Goal: Information Seeking & Learning: Learn about a topic

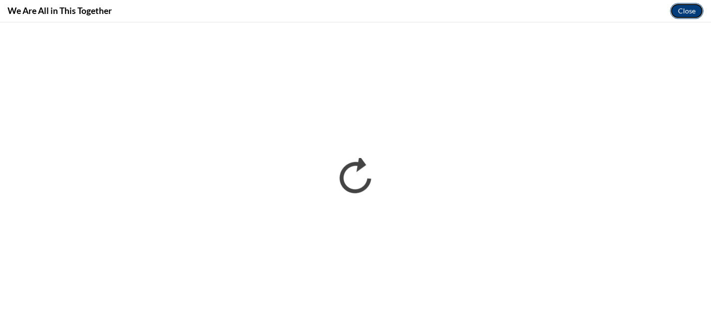
click at [683, 12] on button "Close" at bounding box center [686, 11] width 33 height 16
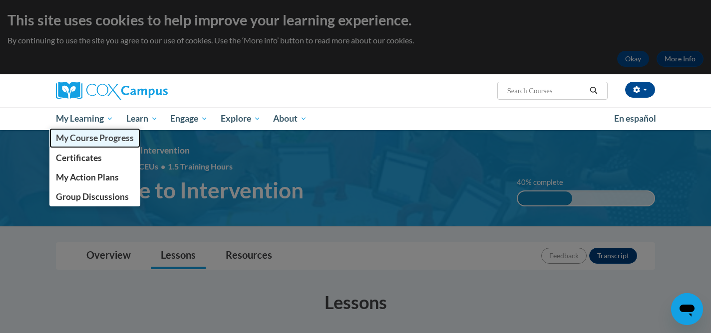
click at [85, 141] on span "My Course Progress" at bounding box center [95, 138] width 78 height 10
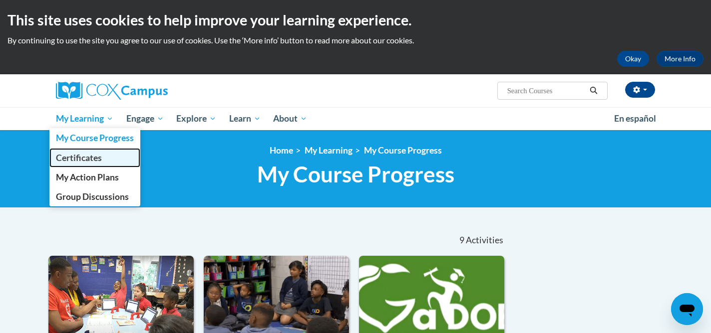
click at [79, 153] on span "Certificates" at bounding box center [79, 158] width 46 height 10
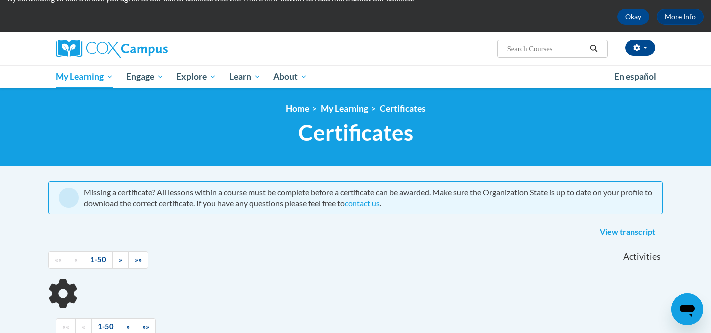
scroll to position [56, 0]
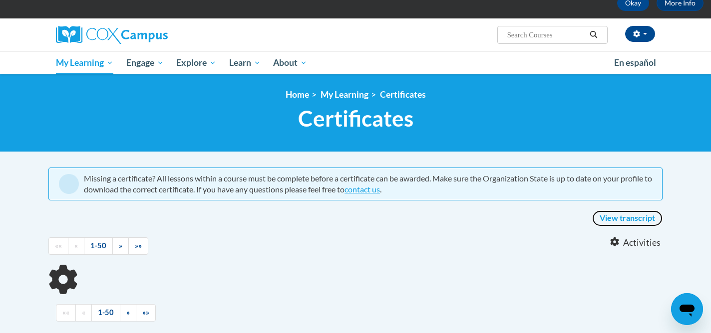
click at [611, 217] on link "View transcript" at bounding box center [627, 219] width 70 height 16
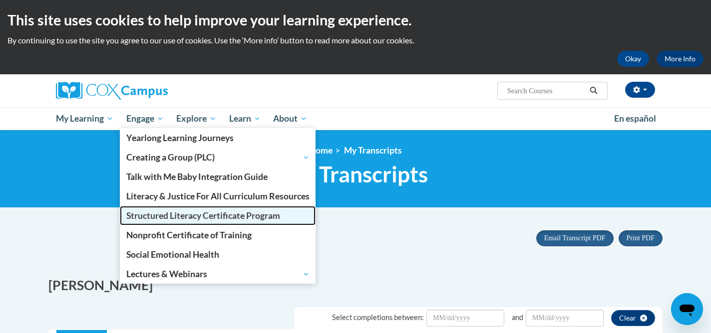
click at [142, 214] on span "Structured Literacy Certificate Program" at bounding box center [203, 216] width 154 height 10
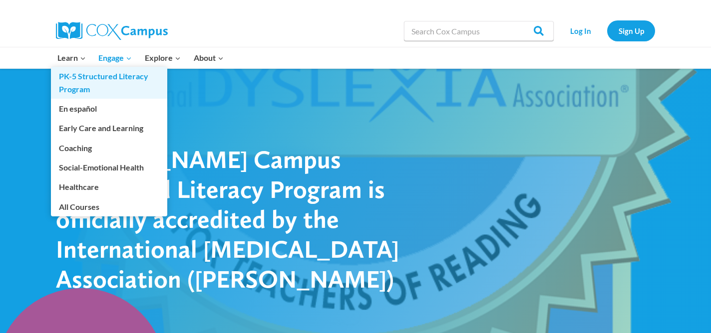
click at [71, 83] on link "PK-5 Structured Literacy Program" at bounding box center [109, 83] width 116 height 32
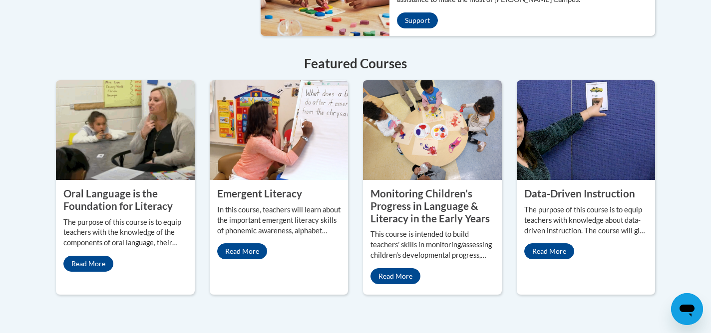
scroll to position [1047, 0]
